Goal: Find specific page/section: Find specific page/section

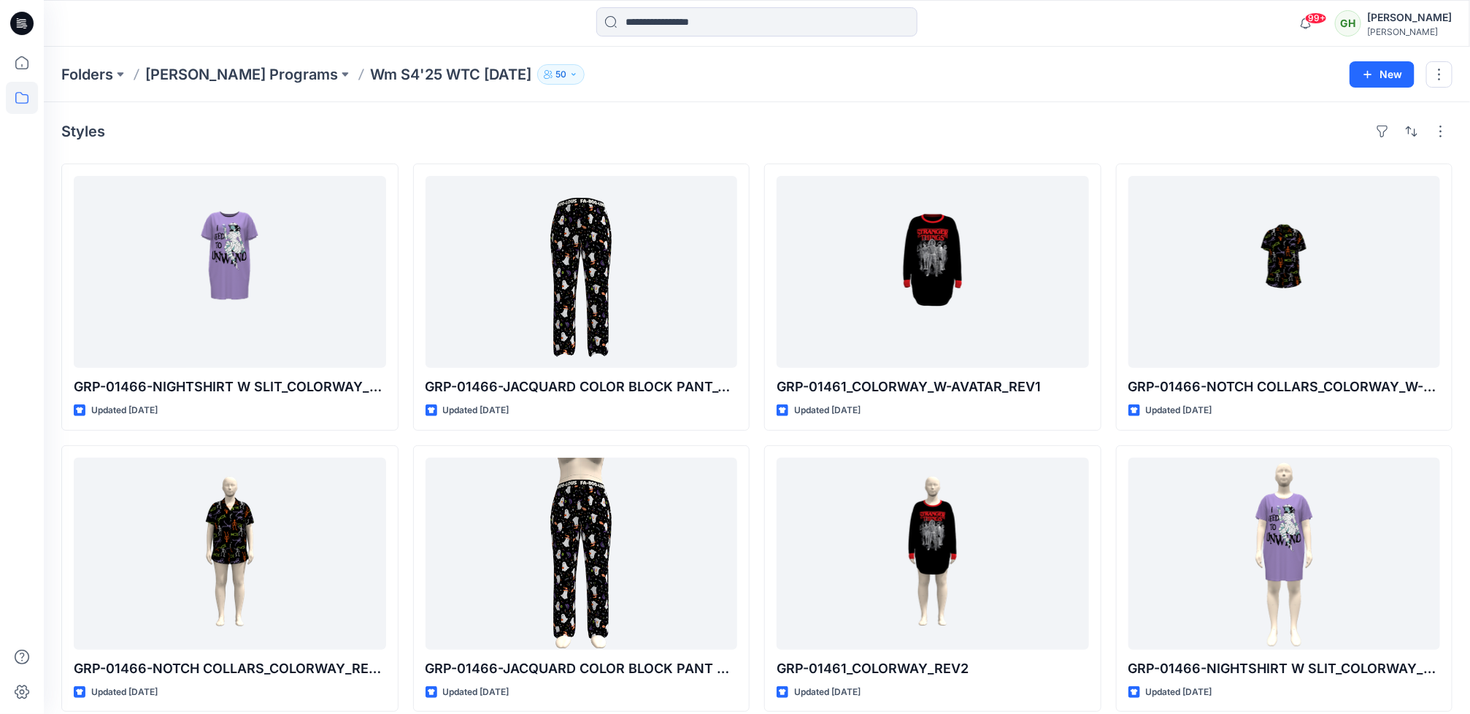
click at [24, 23] on icon at bounding box center [21, 23] width 23 height 23
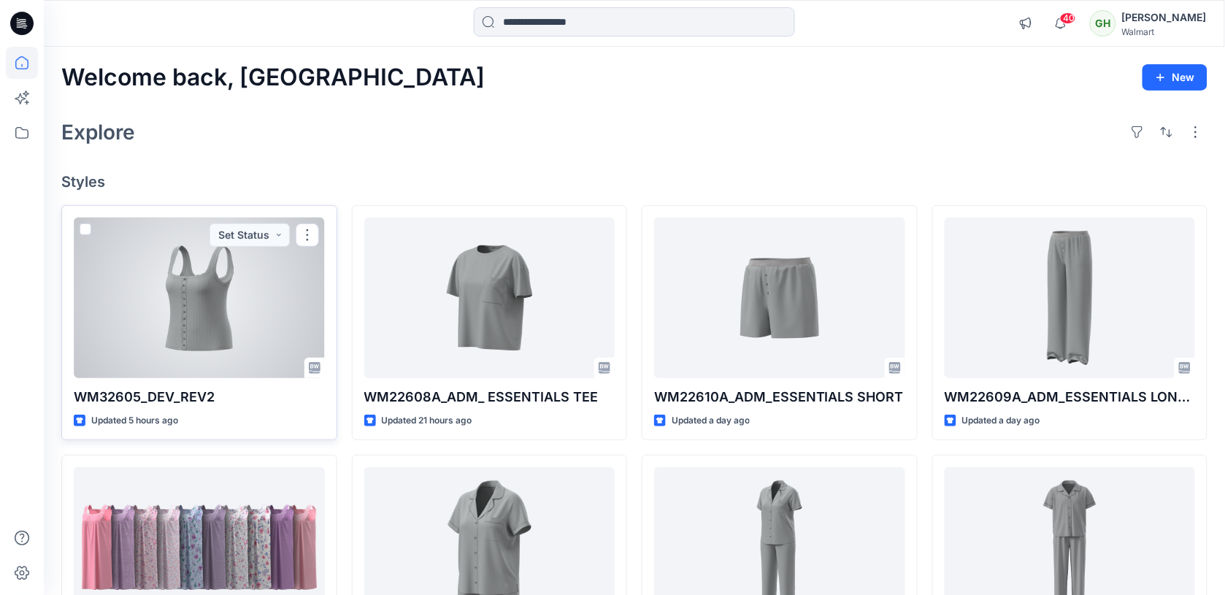
click at [146, 332] on div at bounding box center [199, 297] width 251 height 161
